Goal: Task Accomplishment & Management: Complete application form

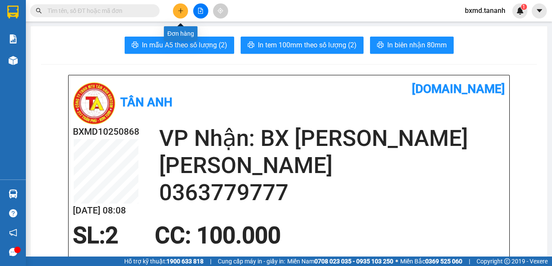
click at [184, 9] on button at bounding box center [180, 10] width 15 height 15
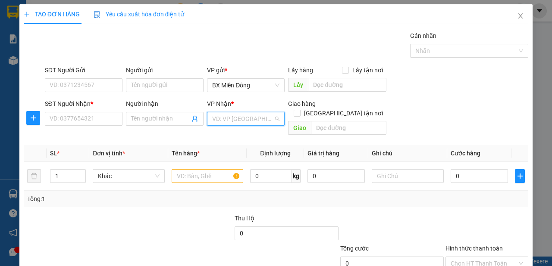
drag, startPoint x: 231, startPoint y: 115, endPoint x: 243, endPoint y: 160, distance: 46.6
click at [231, 116] on input "search" at bounding box center [242, 118] width 61 height 13
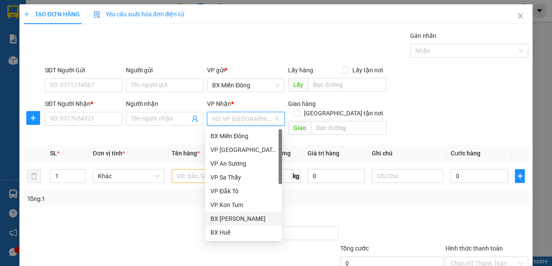
click at [235, 221] on div "BX [PERSON_NAME]" at bounding box center [243, 218] width 66 height 9
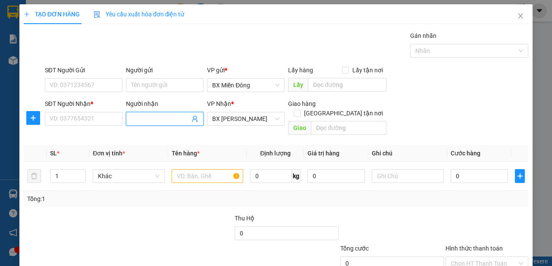
click at [149, 120] on input "Người nhận" at bounding box center [160, 118] width 59 height 9
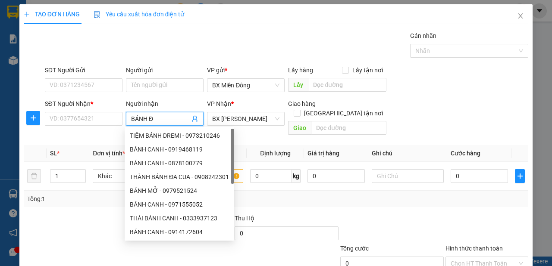
type input "BÁNH ĐA"
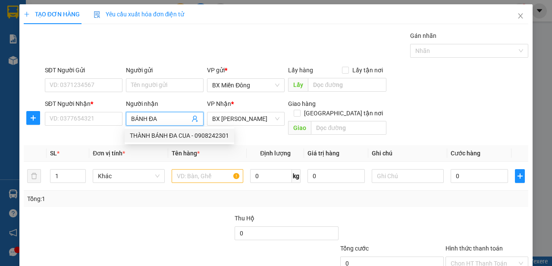
click at [177, 133] on div "THÀNH BÁNH ĐA CUA - 0908242301" at bounding box center [179, 135] width 99 height 9
type input "0908242301"
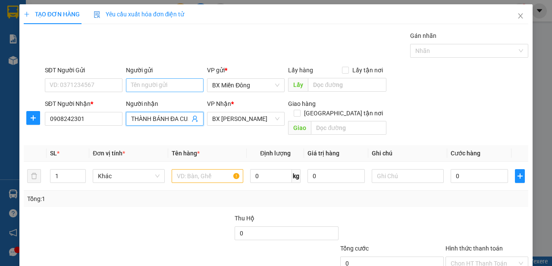
type input "THÀNH BÁNH ĐA CUA"
click at [157, 84] on input "Người gửi" at bounding box center [165, 85] width 78 height 14
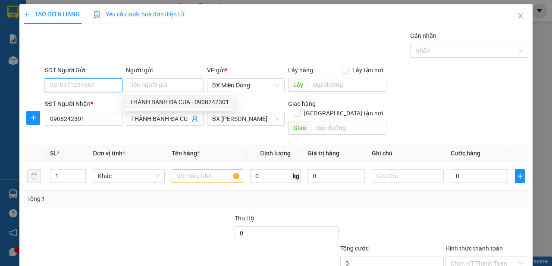
click at [107, 87] on input "SĐT Người Gửi" at bounding box center [84, 85] width 78 height 14
click at [67, 83] on input "SĐT Người Gửi" at bounding box center [84, 85] width 78 height 14
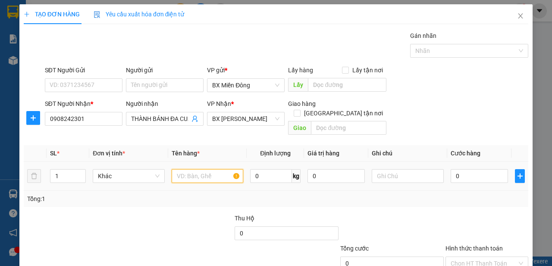
click at [208, 169] on input "text" at bounding box center [208, 176] width 72 height 14
type input "1"
type input "2TG"
click at [55, 170] on input "1" at bounding box center [67, 176] width 35 height 13
click at [58, 170] on input "1" at bounding box center [67, 176] width 35 height 13
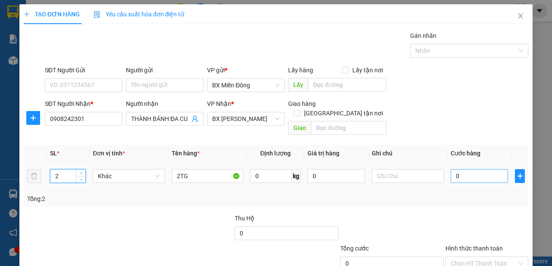
type input "2"
click at [476, 169] on input "0" at bounding box center [478, 176] width 57 height 14
type input "2"
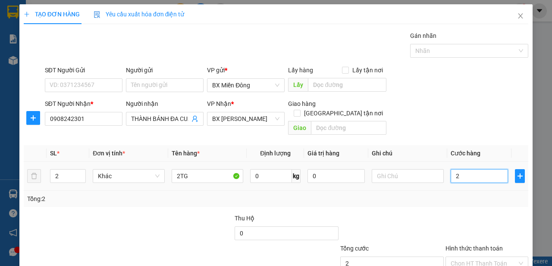
type input "20"
type input "200"
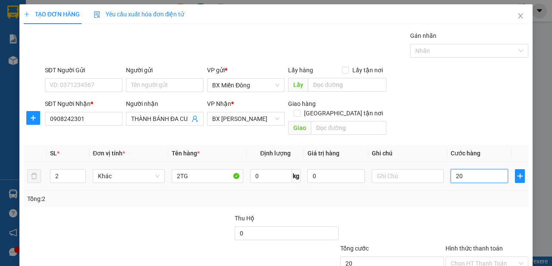
type input "200"
type input "200.000"
drag, startPoint x: 466, startPoint y: 193, endPoint x: 442, endPoint y: 201, distance: 24.9
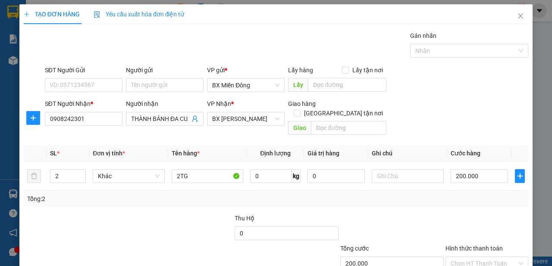
click at [465, 194] on div "Tổng: 2" at bounding box center [276, 199] width 504 height 16
click at [185, 91] on input "Người gửi" at bounding box center [165, 85] width 78 height 14
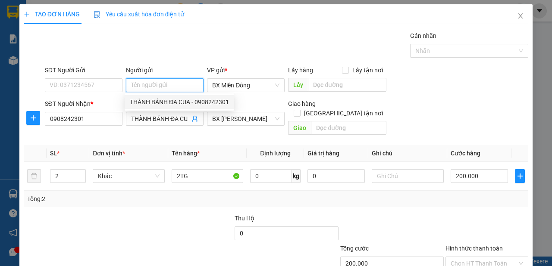
scroll to position [52, 0]
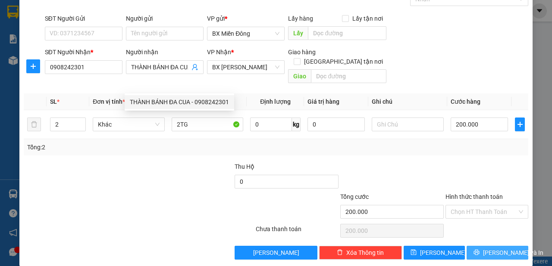
click at [502, 248] on span "[PERSON_NAME] và In" at bounding box center [513, 252] width 60 height 9
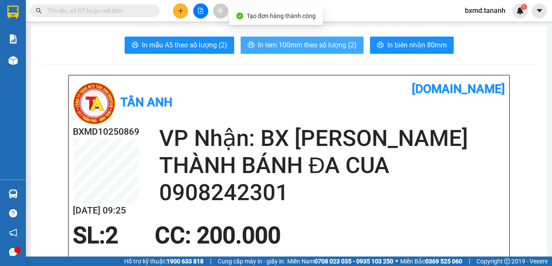
click at [306, 45] on span "In tem 100mm theo số lượng (2)" at bounding box center [307, 45] width 99 height 11
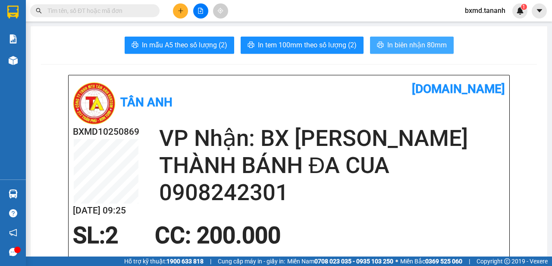
click at [414, 45] on span "In biên nhận 80mm" at bounding box center [416, 45] width 59 height 11
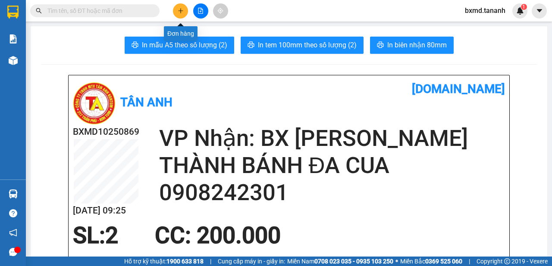
click at [183, 15] on button at bounding box center [180, 10] width 15 height 15
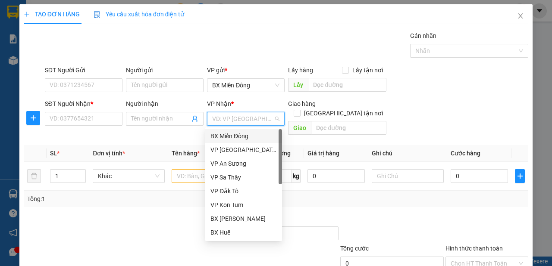
click at [240, 119] on input "search" at bounding box center [242, 118] width 61 height 13
click at [259, 220] on div "BX [PERSON_NAME]" at bounding box center [243, 218] width 66 height 9
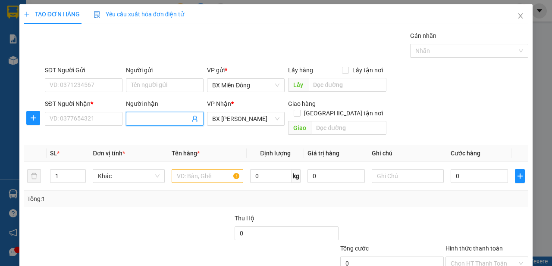
click at [173, 117] on input "Người nhận" at bounding box center [160, 118] width 59 height 9
type input "HOA THÔNG"
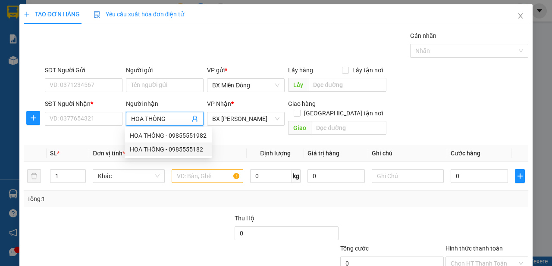
click at [178, 152] on div "HOA THÔNG - 0985555182" at bounding box center [168, 149] width 77 height 9
type input "0985555182"
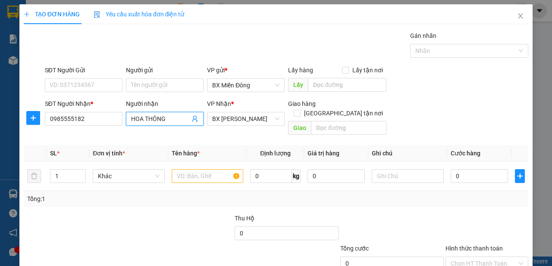
scroll to position [52, 0]
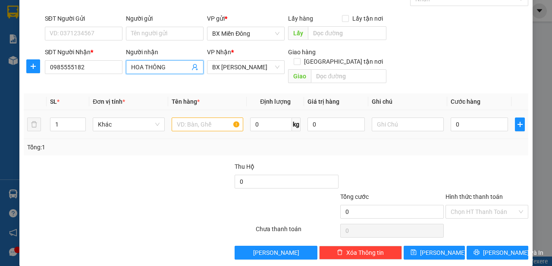
type input "HOA THÔNG"
click at [216, 118] on input "text" at bounding box center [208, 125] width 72 height 14
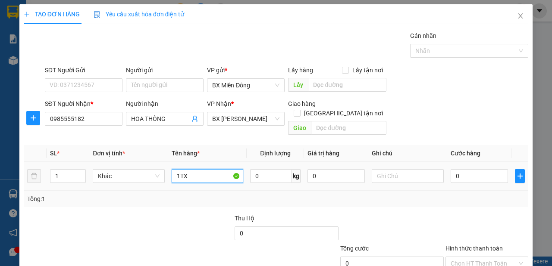
type input "1TX"
drag, startPoint x: 410, startPoint y: 181, endPoint x: 442, endPoint y: 196, distance: 35.3
click at [416, 184] on div "SL * Đơn vị tính * Tên hàng * Định lượng Giá trị hàng Ghi chú Cước hàng 1 Khác …" at bounding box center [276, 176] width 504 height 62
click at [467, 170] on input "0" at bounding box center [478, 176] width 57 height 14
type input "1"
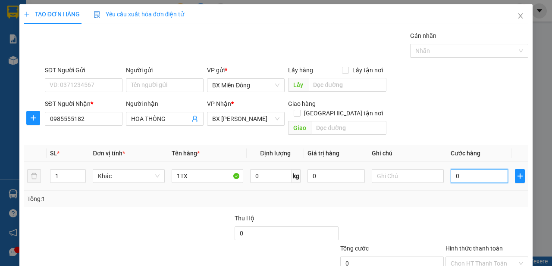
type input "1"
type input "10"
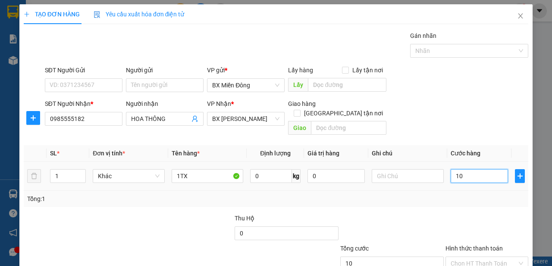
type input "100"
type input "100.000"
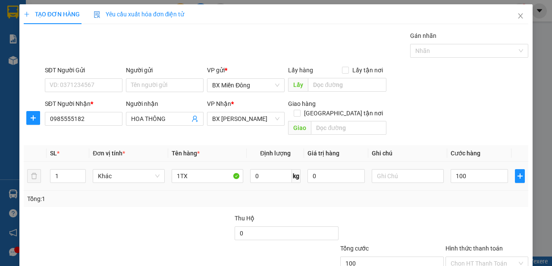
type input "100.000"
drag, startPoint x: 470, startPoint y: 187, endPoint x: 467, endPoint y: 198, distance: 11.9
click at [469, 194] on div "Tổng: 1" at bounding box center [275, 198] width 497 height 9
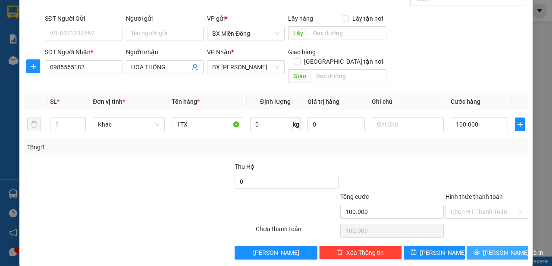
click at [494, 248] on span "[PERSON_NAME] và In" at bounding box center [513, 252] width 60 height 9
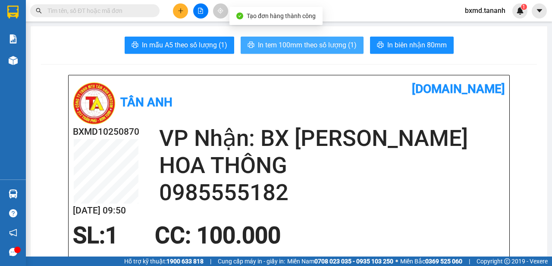
click at [320, 37] on button "In tem 100mm theo số lượng (1)" at bounding box center [301, 45] width 123 height 17
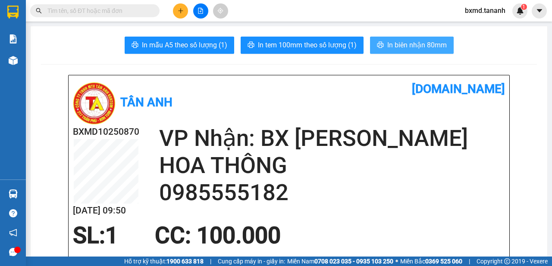
click at [398, 47] on span "In biên nhận 80mm" at bounding box center [416, 45] width 59 height 11
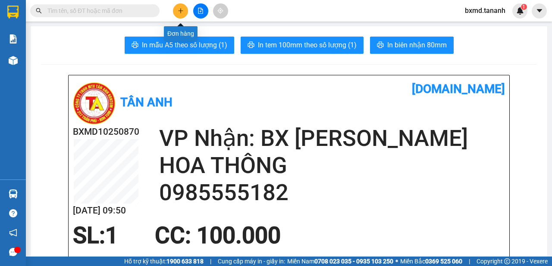
click at [186, 10] on button at bounding box center [180, 10] width 15 height 15
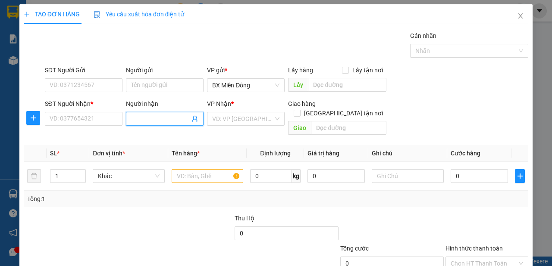
click at [136, 115] on input "Người nhận" at bounding box center [160, 118] width 59 height 9
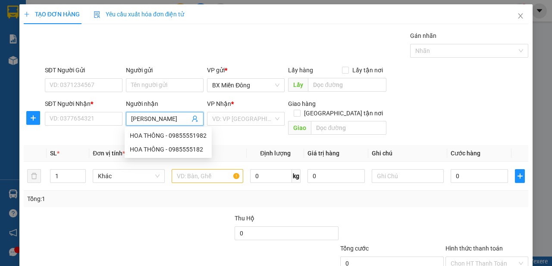
type input "[PERSON_NAME]"
click at [139, 137] on div "[PERSON_NAME] - 0935981379" at bounding box center [172, 135] width 85 height 9
type input "0935981379"
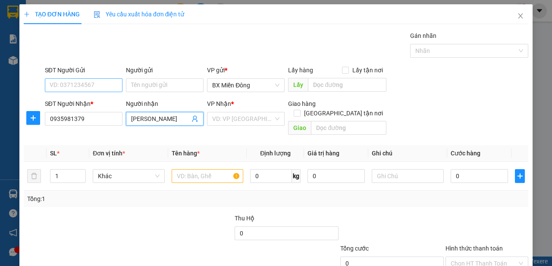
type input "[PERSON_NAME]"
click at [98, 87] on input "SĐT Người Gửi" at bounding box center [84, 85] width 78 height 14
click at [108, 87] on input "SĐT Người Gửi" at bounding box center [84, 85] width 78 height 14
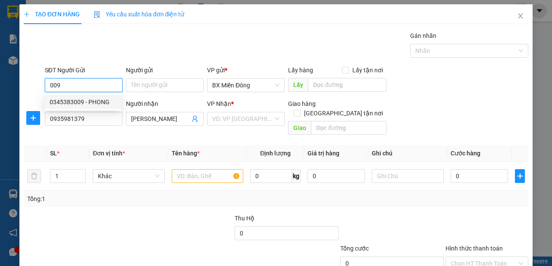
click at [101, 105] on div "0345383009 - PHONG" at bounding box center [83, 101] width 66 height 9
type input "0345383009"
type input "PHONG"
type input "50.000"
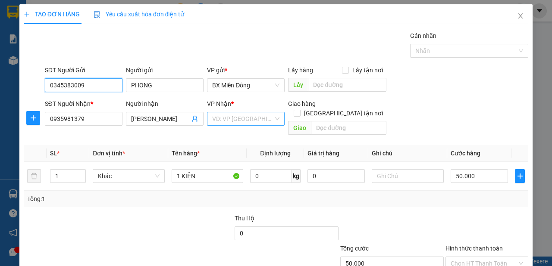
type input "0345383009"
click at [238, 120] on input "search" at bounding box center [242, 118] width 61 height 13
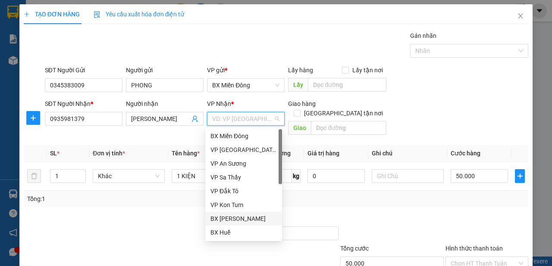
click at [245, 216] on div "BX [PERSON_NAME]" at bounding box center [243, 218] width 66 height 9
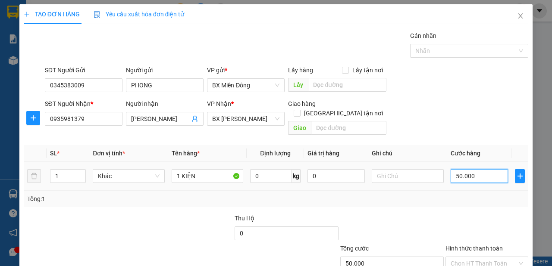
click at [476, 169] on input "50.000" at bounding box center [478, 176] width 57 height 14
type input "3"
type input "30"
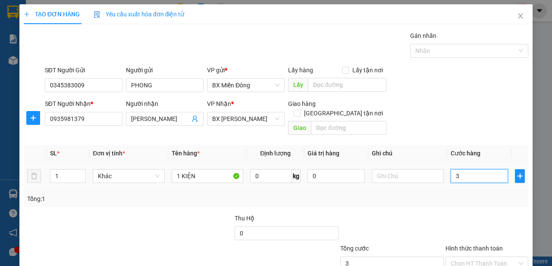
type input "30"
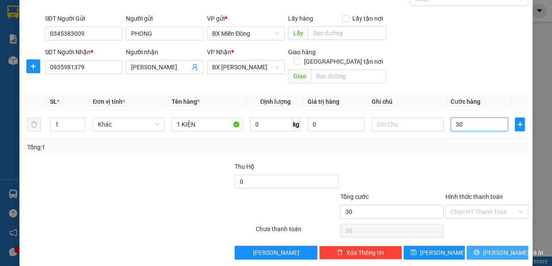
type input "30"
type input "30.000"
click at [492, 248] on span "[PERSON_NAME] và In" at bounding box center [513, 252] width 60 height 9
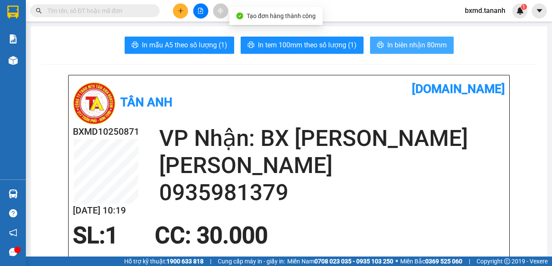
click at [401, 43] on span "In biên nhận 80mm" at bounding box center [416, 45] width 59 height 11
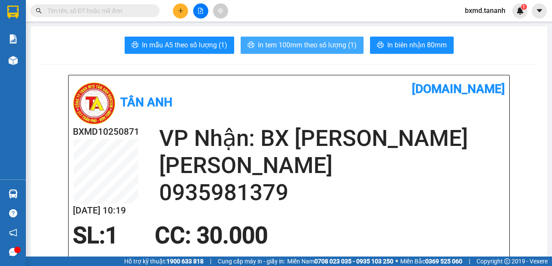
drag, startPoint x: 347, startPoint y: 55, endPoint x: 343, endPoint y: 49, distance: 7.3
click at [342, 47] on span "In tem 100mm theo số lượng (1)" at bounding box center [307, 45] width 99 height 11
